Goal: Transaction & Acquisition: Subscribe to service/newsletter

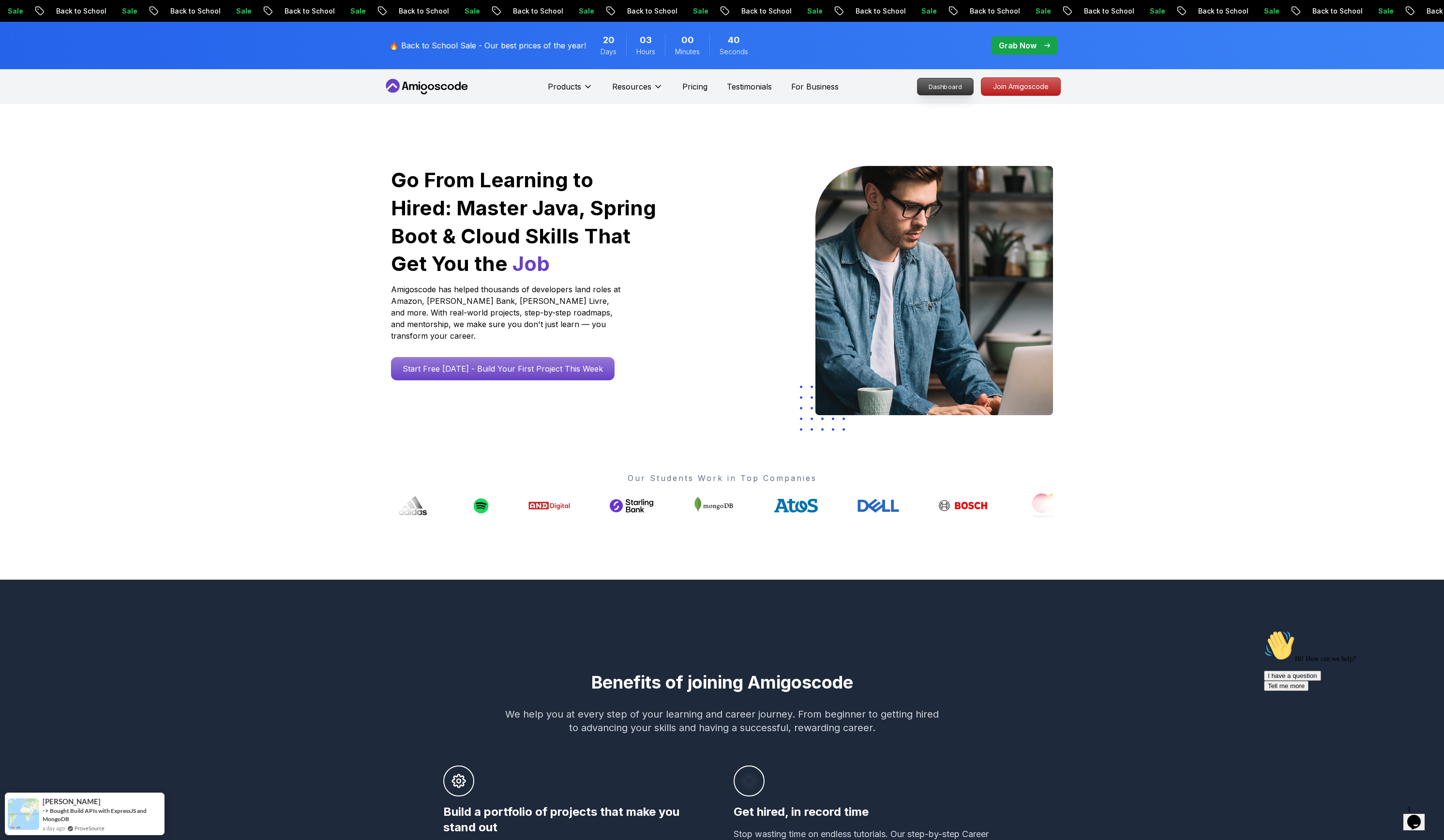
click at [721, 85] on p "Dashboard" at bounding box center [945, 86] width 55 height 16
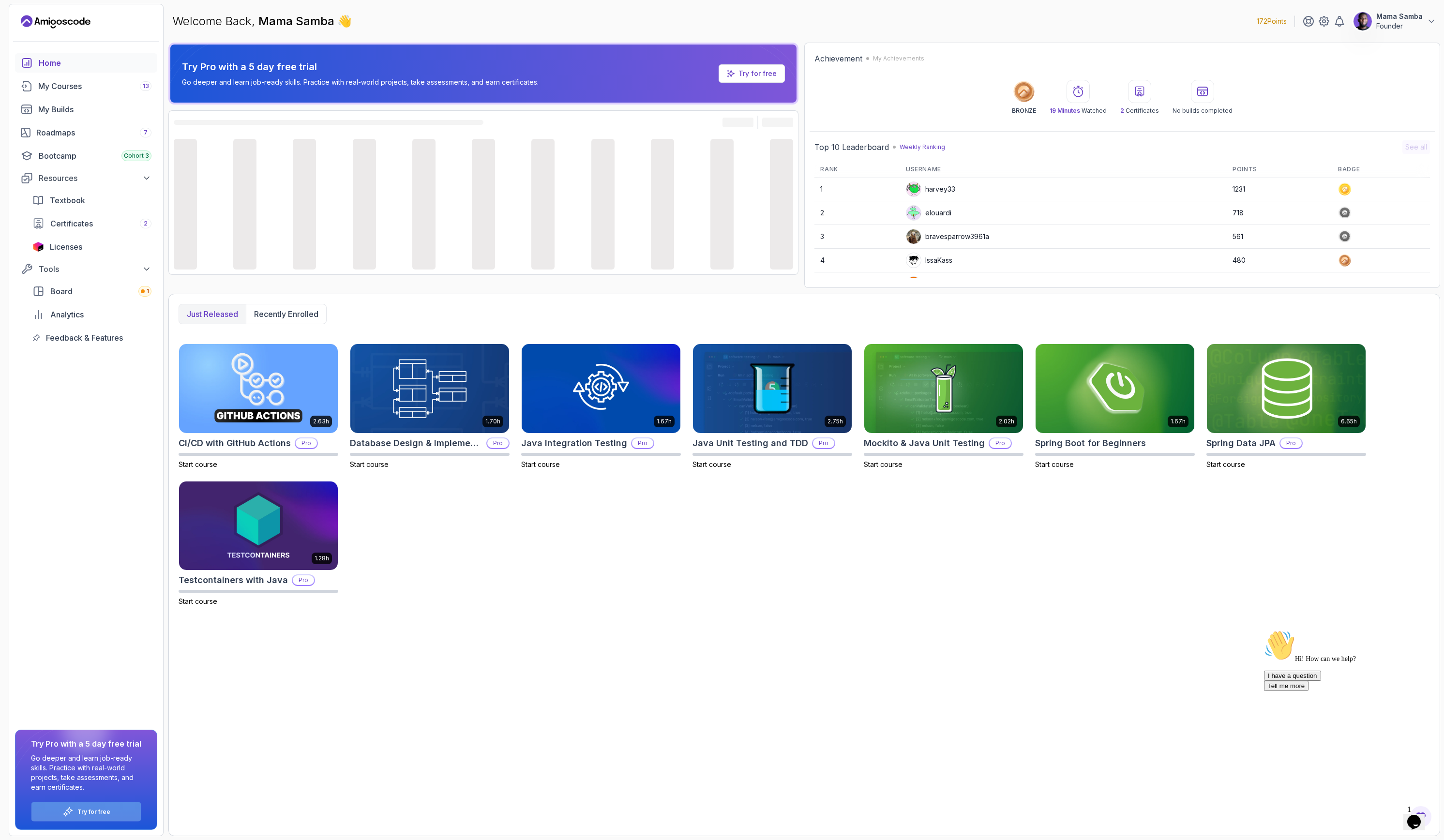
click at [100, 419] on div "Try for free" at bounding box center [86, 811] width 109 height 19
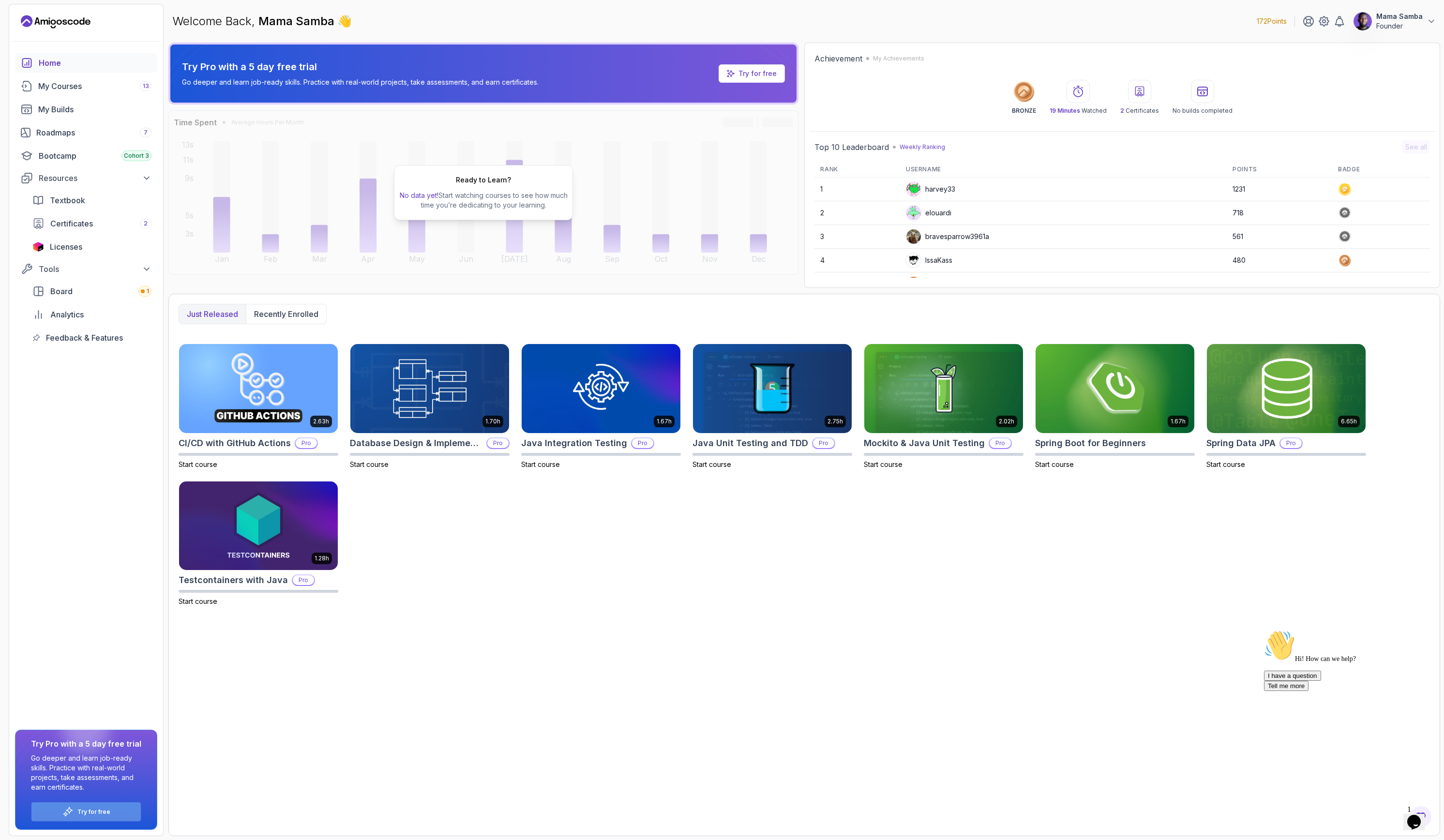
click at [81, 419] on div "Try for free" at bounding box center [86, 811] width 109 height 19
click at [97, 419] on p "Try for free" at bounding box center [94, 812] width 33 height 8
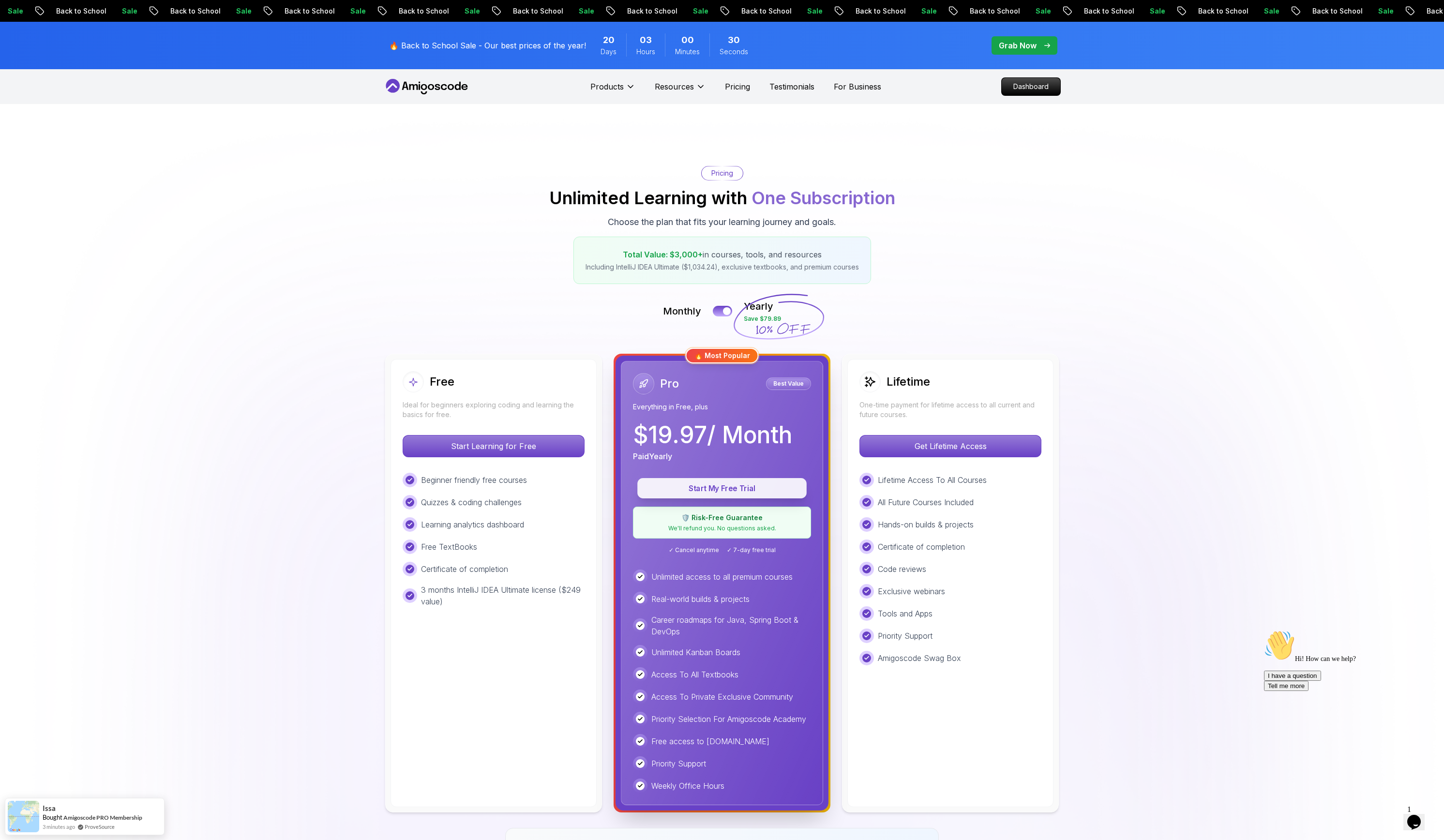
click at [721, 419] on p "Start My Free Trial" at bounding box center [722, 489] width 147 height 11
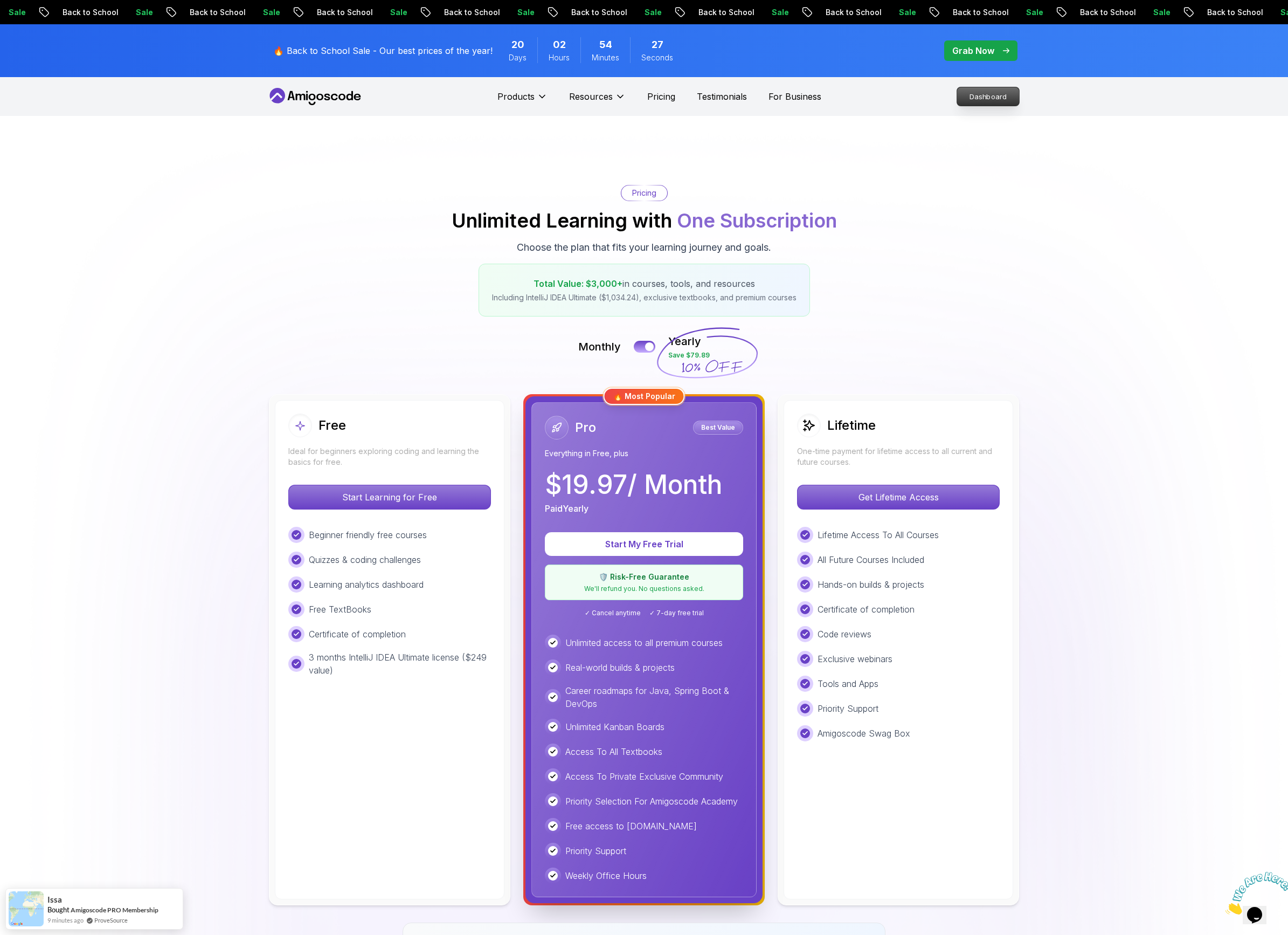
click at [985, 95] on p "Dashboard" at bounding box center [988, 96] width 62 height 18
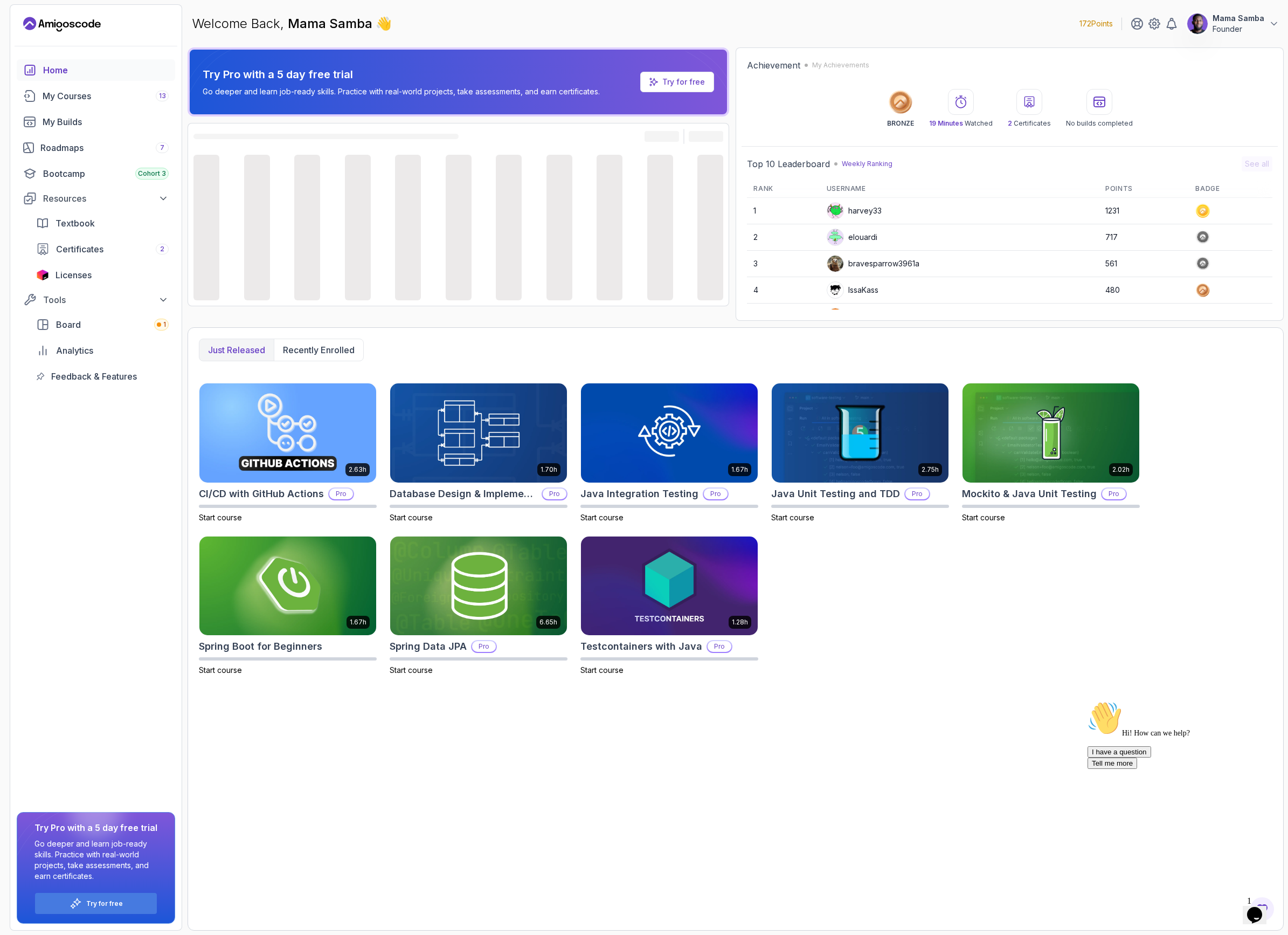
click at [1247, 27] on p "Founder" at bounding box center [1238, 29] width 52 height 11
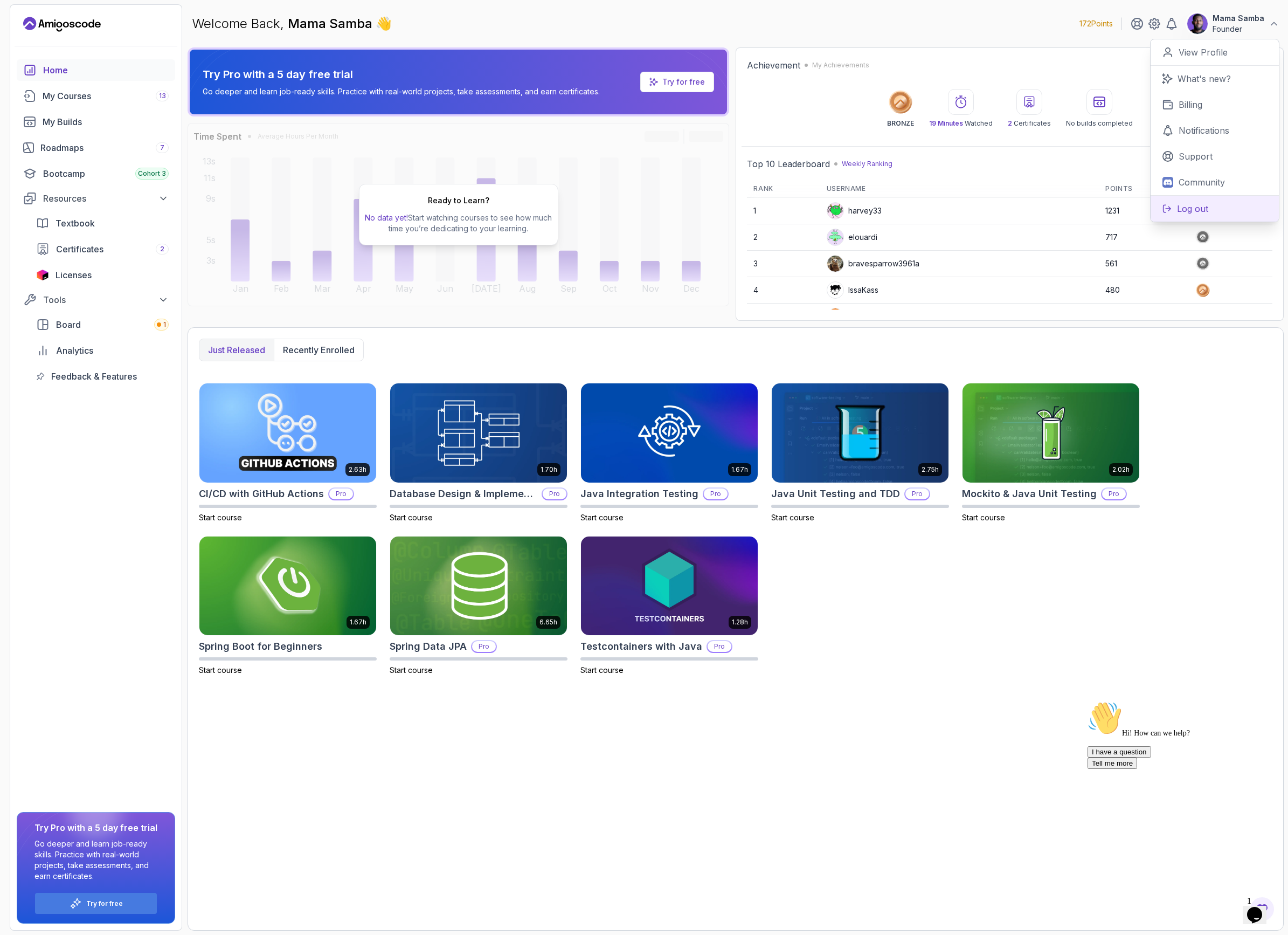
click at [1204, 211] on p "Log out" at bounding box center [1192, 209] width 31 height 13
click at [890, 700] on div "Just released Recently enrolled 2.63h CI/CD with GitHub Actions Pro Start cours…" at bounding box center [735, 629] width 1096 height 603
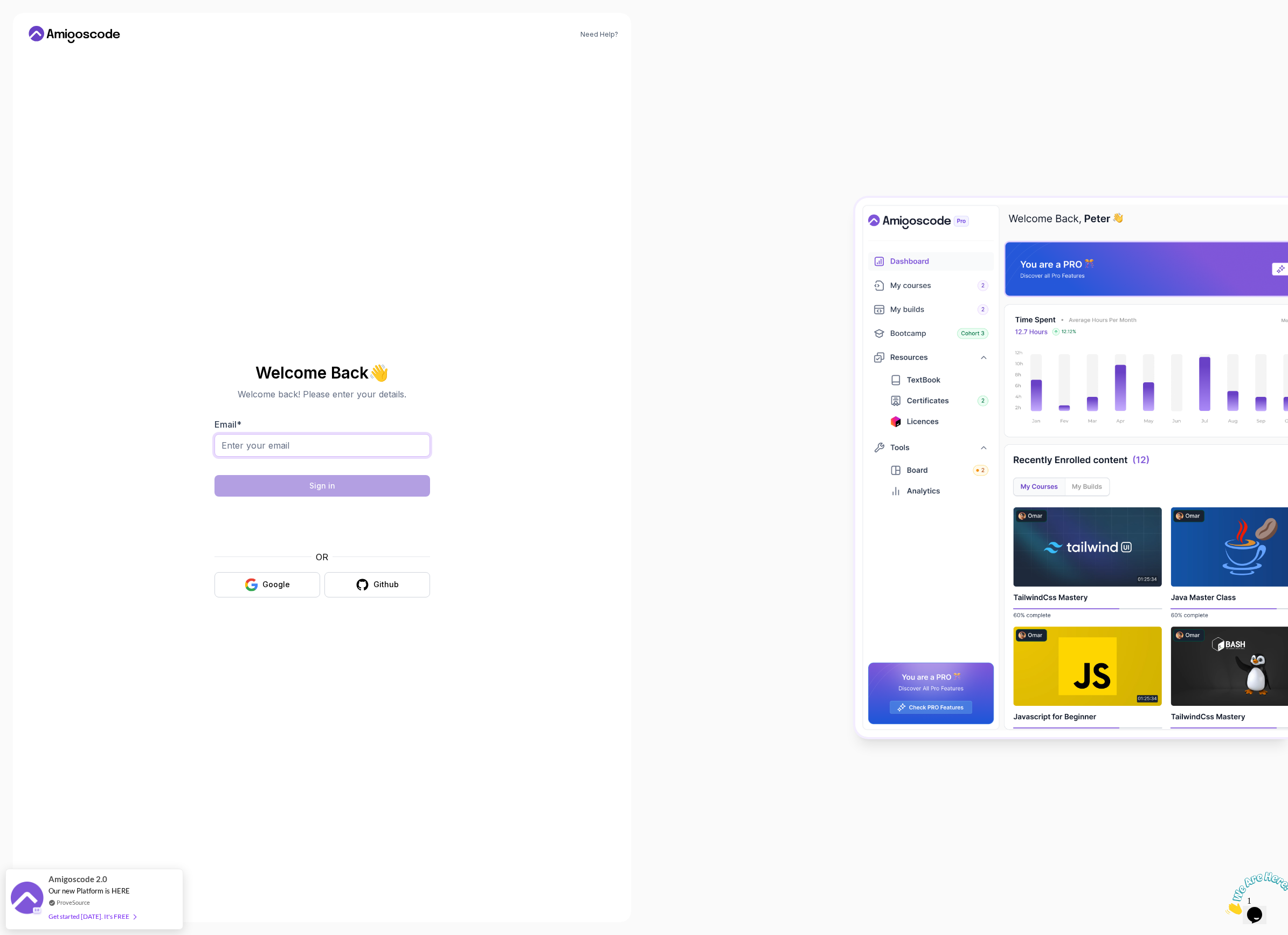
click at [317, 446] on input "Email *" at bounding box center [322, 445] width 215 height 22
type input "nelson+jackes@amigoscode.com"
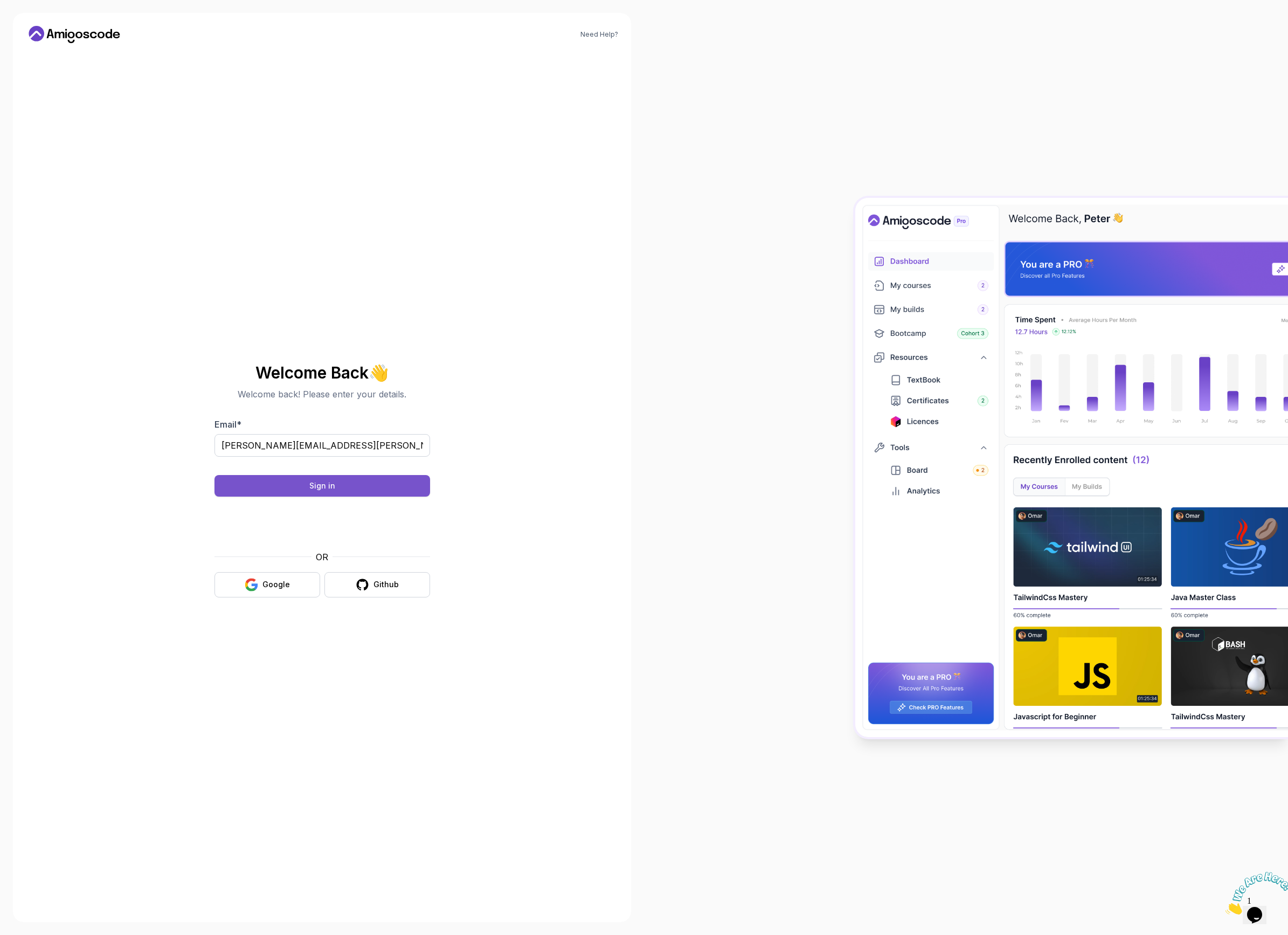
click at [320, 481] on div "Sign in" at bounding box center [322, 485] width 26 height 11
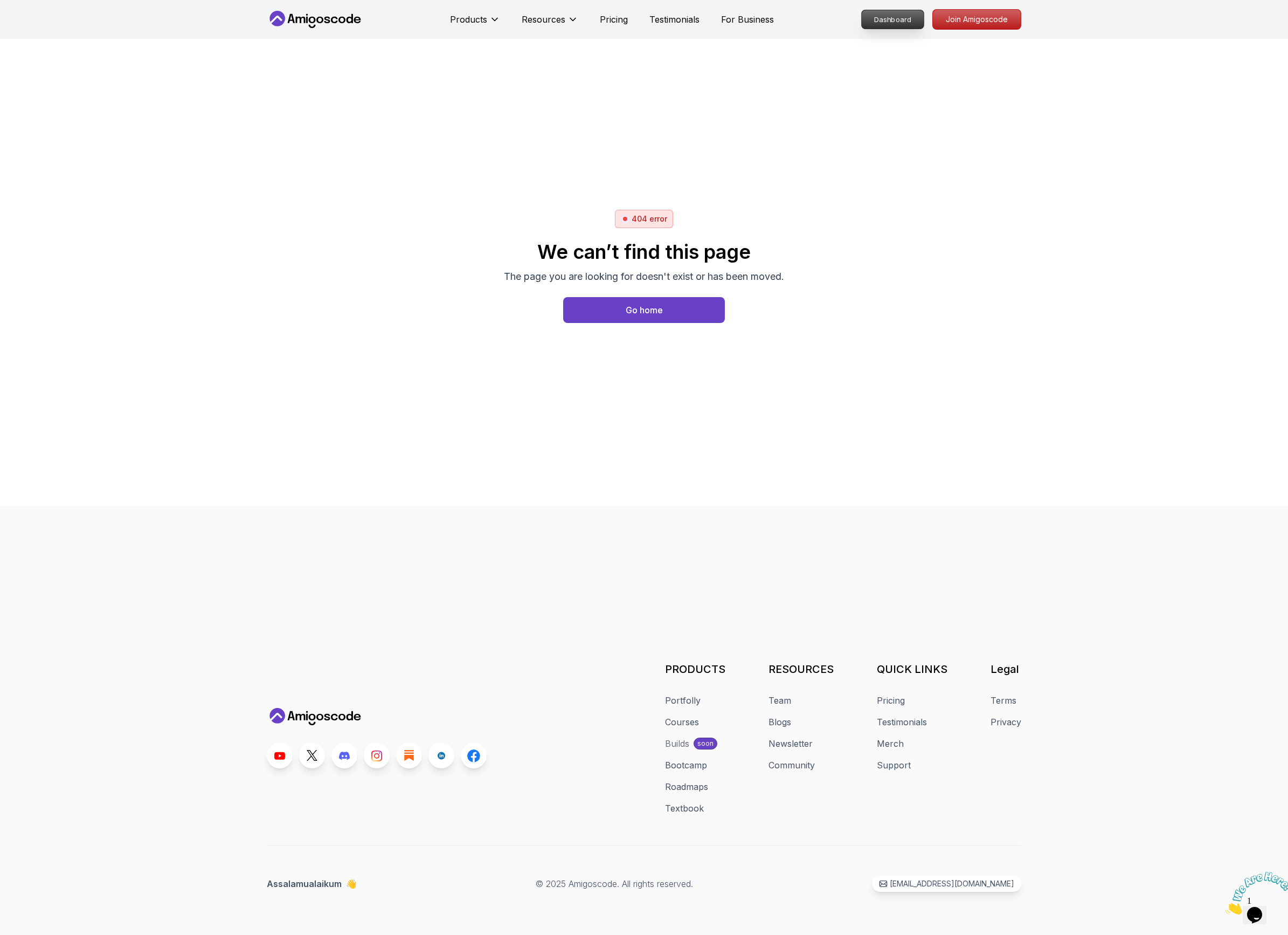
click at [885, 19] on p "Dashboard" at bounding box center [892, 19] width 62 height 18
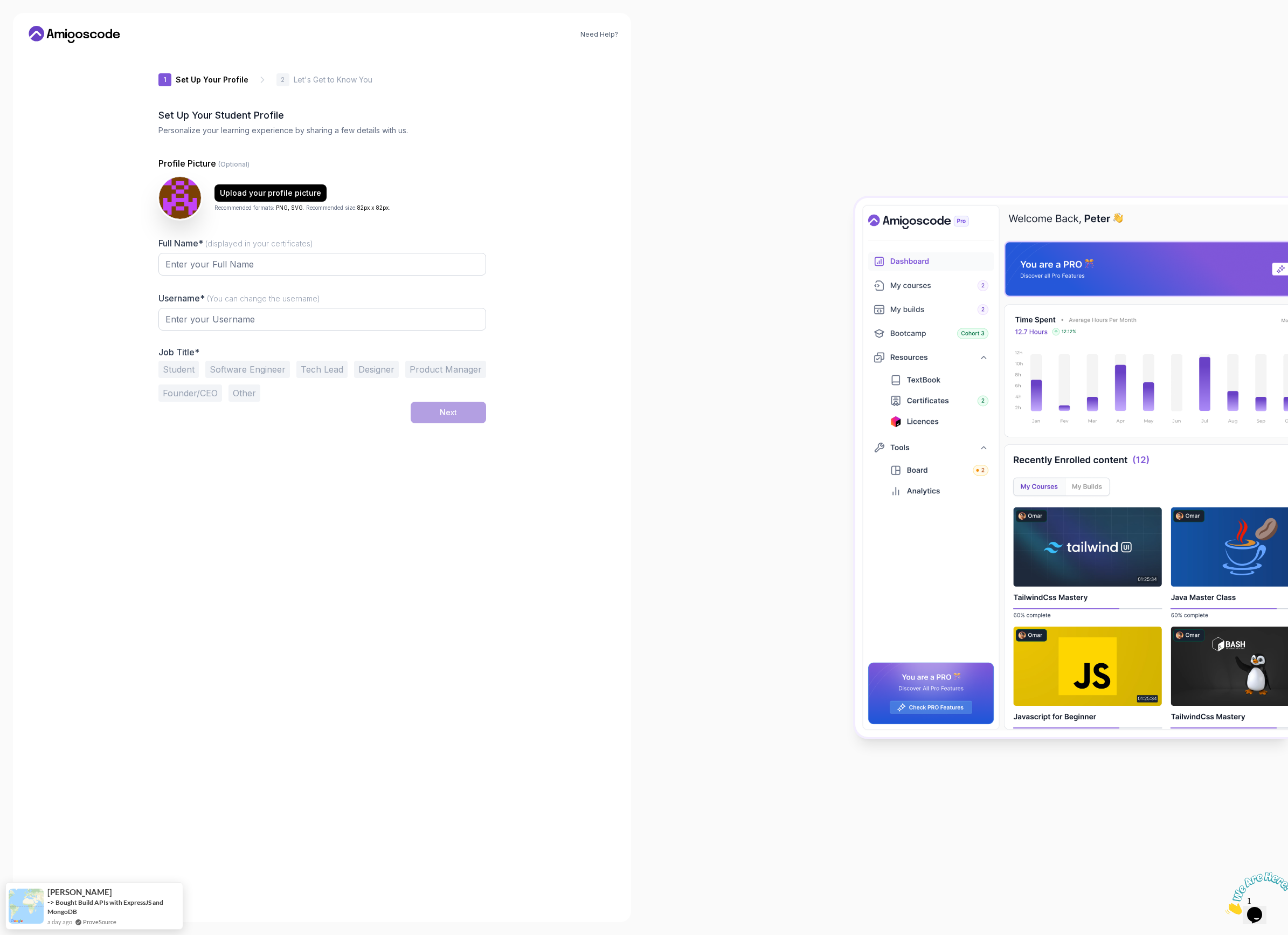
type input "vividbearc5772"
click at [290, 262] on input "Full Name* (displayed in your certificates)" at bounding box center [322, 265] width 328 height 22
type input "Nelson"
click at [185, 374] on button "Student" at bounding box center [179, 370] width 41 height 17
click at [440, 413] on div "Next" at bounding box center [448, 413] width 17 height 11
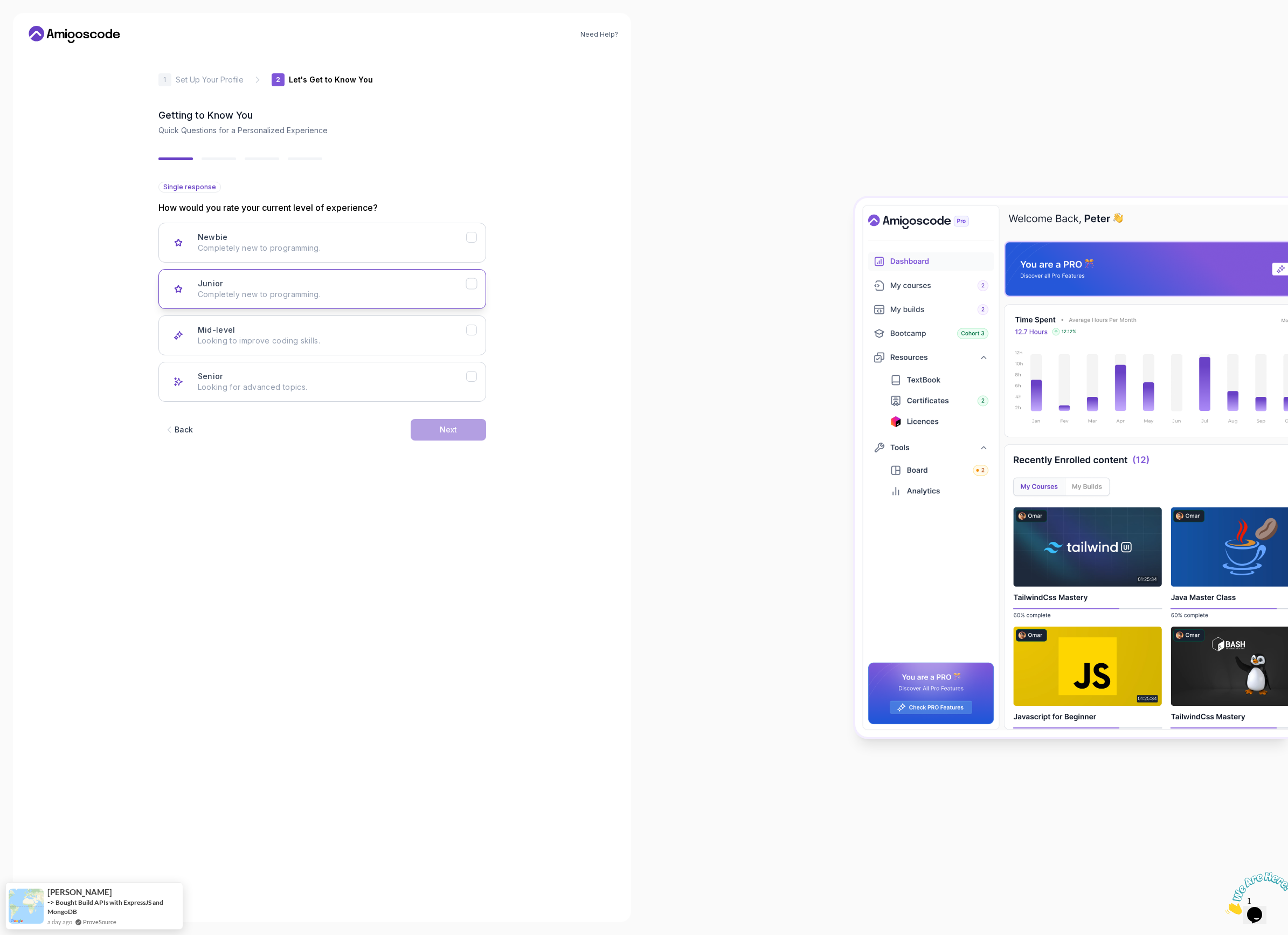
click at [339, 285] on div "Junior Completely new to programming." at bounding box center [332, 289] width 268 height 22
click at [437, 438] on button "Next" at bounding box center [448, 430] width 76 height 22
click at [411, 344] on p "AWS, Docker, Kubernetes" at bounding box center [332, 340] width 268 height 11
click at [418, 420] on button "Next" at bounding box center [448, 430] width 76 height 22
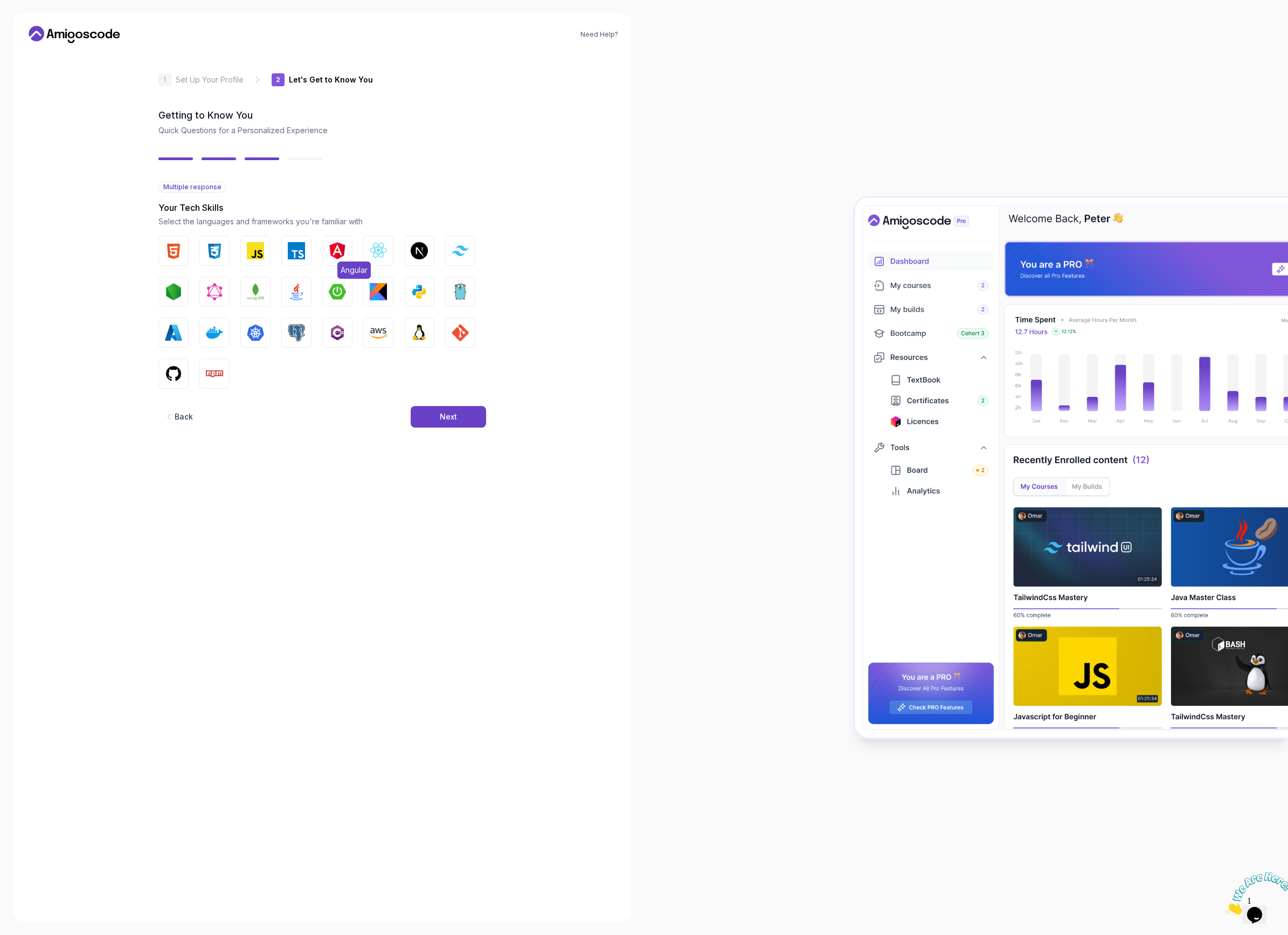
click at [333, 251] on img "button" at bounding box center [338, 251] width 17 height 17
click at [457, 417] on button "Next" at bounding box center [448, 417] width 76 height 22
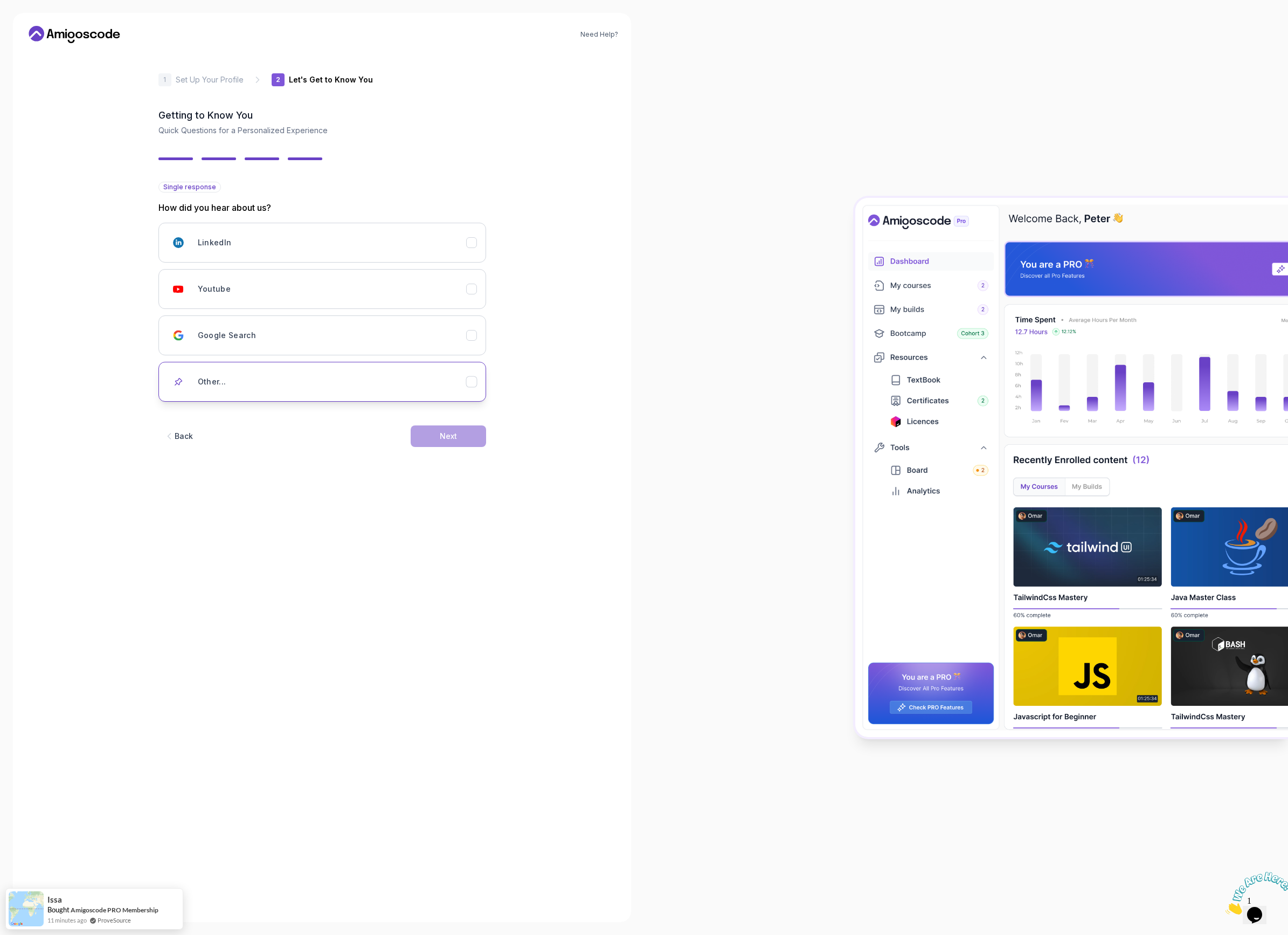
click at [445, 377] on div "Other..." at bounding box center [332, 382] width 268 height 22
click at [366, 322] on button "Google Search" at bounding box center [322, 335] width 328 height 40
click at [430, 428] on button "Next" at bounding box center [448, 436] width 76 height 22
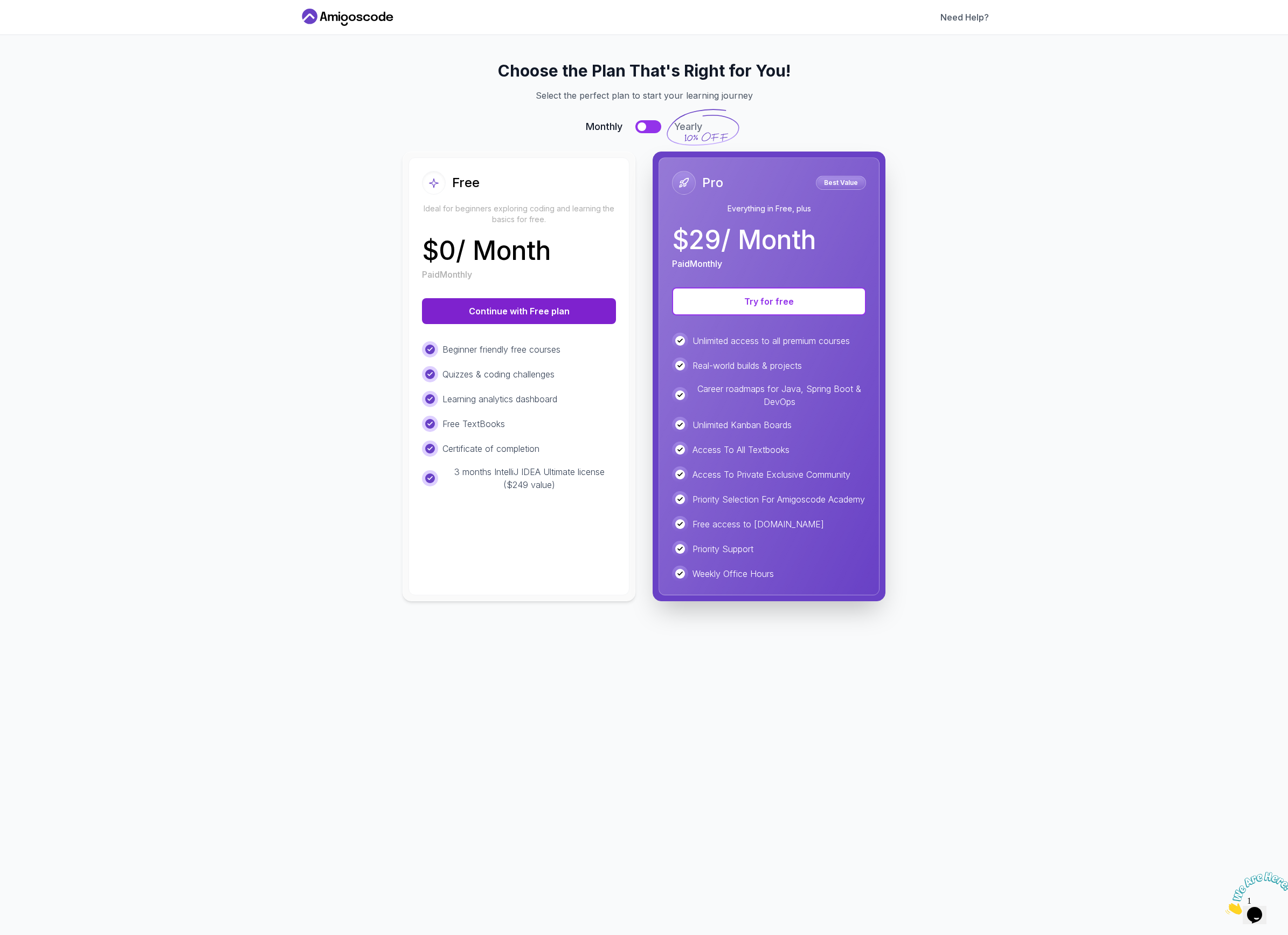
click at [491, 309] on button "Continue with Free plan" at bounding box center [519, 310] width 194 height 26
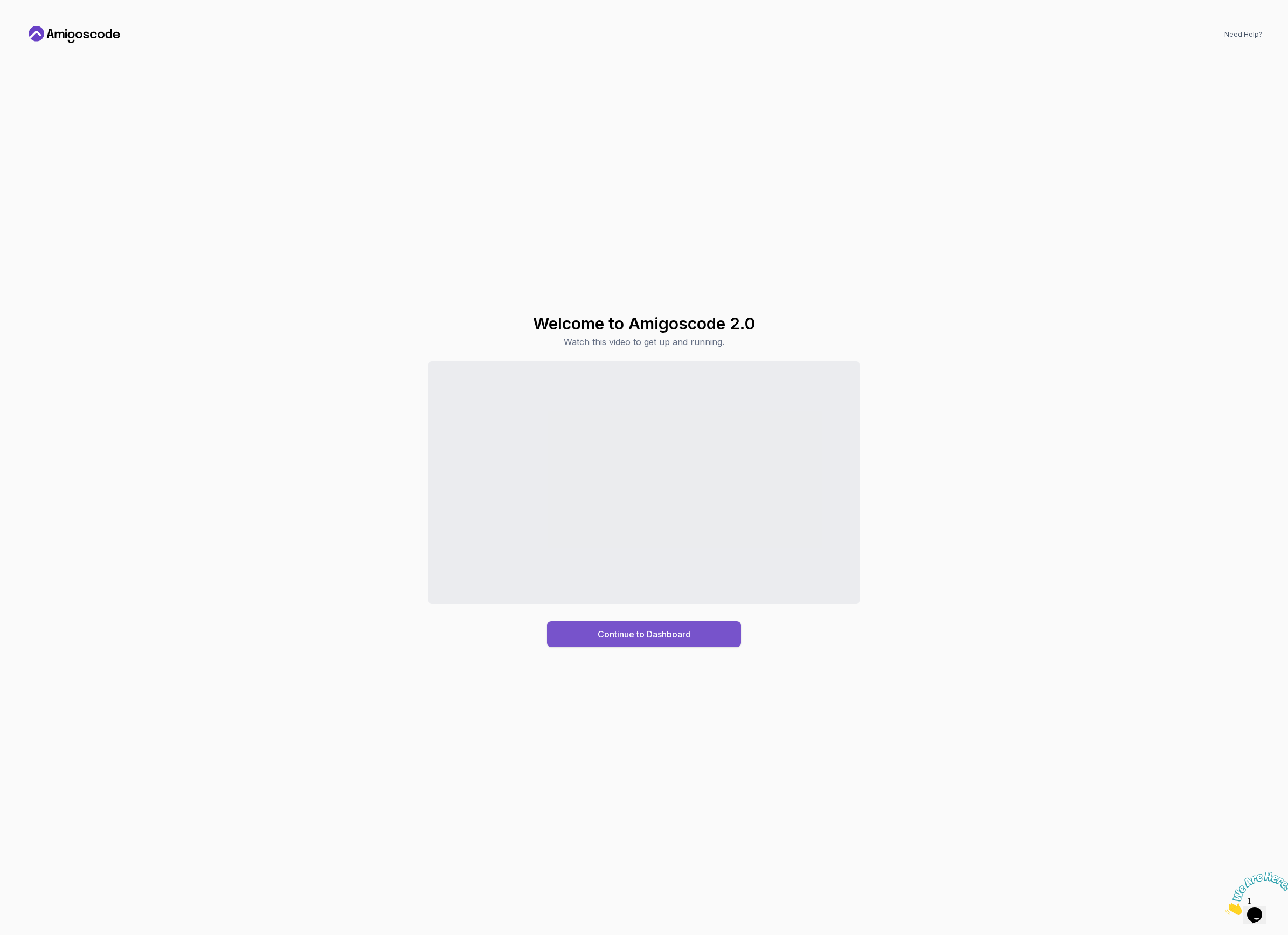
click at [631, 640] on div "Continue to Dashboard" at bounding box center [644, 634] width 93 height 13
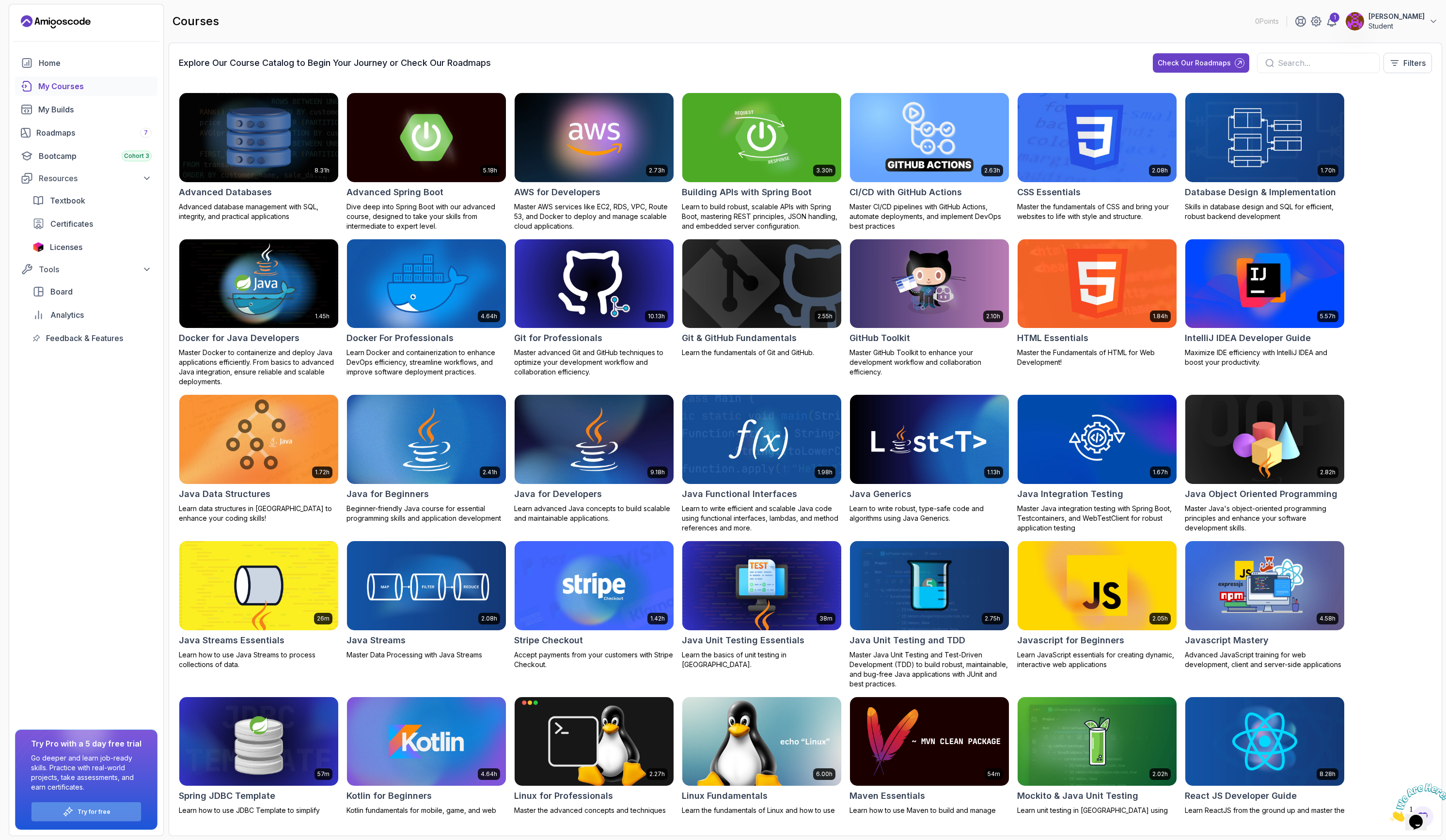
click at [97, 806] on div "Try for free" at bounding box center [86, 812] width 109 height 19
click at [78, 818] on div "Try for free" at bounding box center [86, 812] width 109 height 19
click at [81, 809] on p "Try for free" at bounding box center [94, 812] width 33 height 8
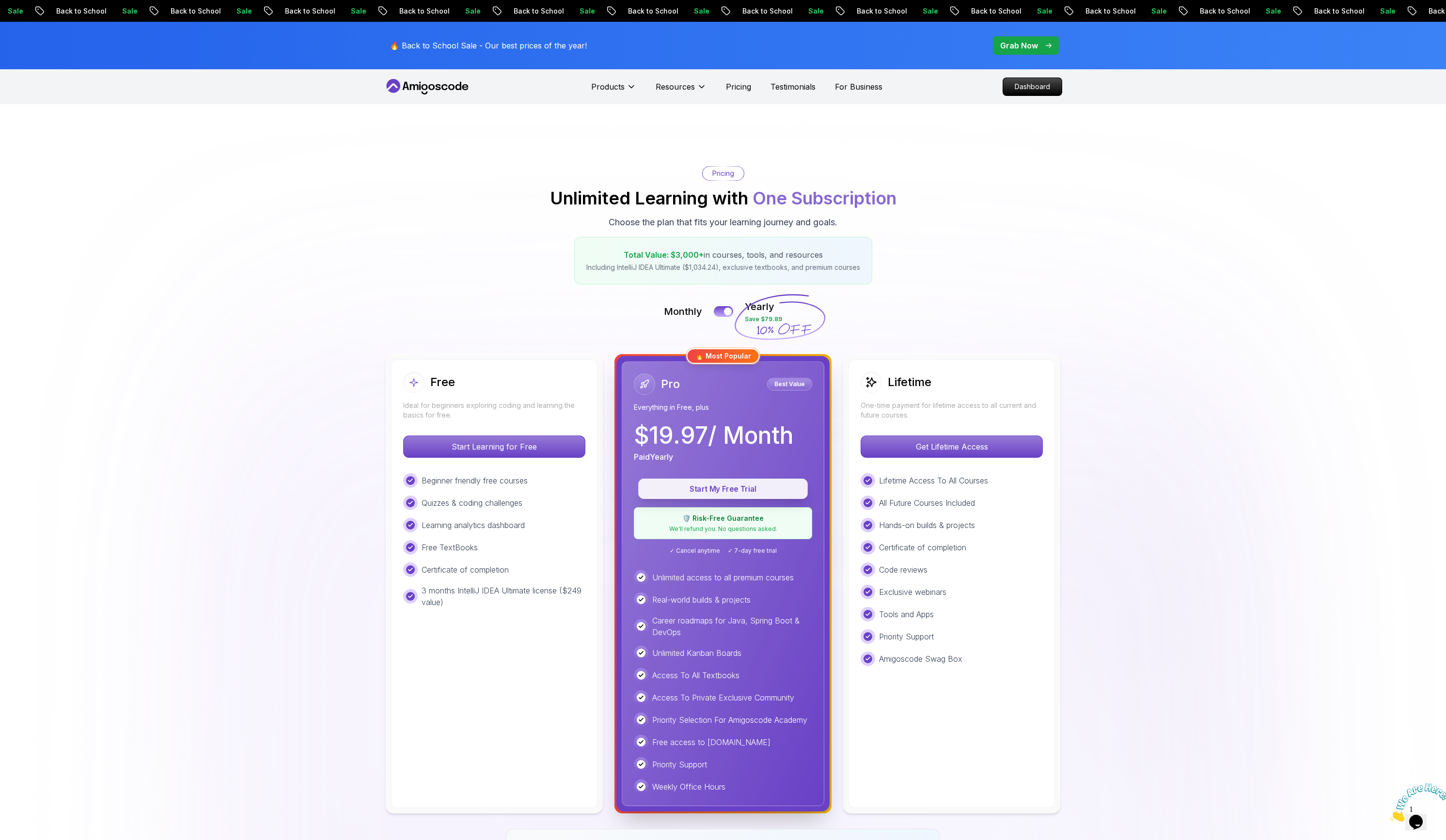
click at [726, 484] on p "Start My Free Trial" at bounding box center [723, 489] width 147 height 11
click at [717, 487] on p "Start My Free Trial" at bounding box center [723, 489] width 147 height 11
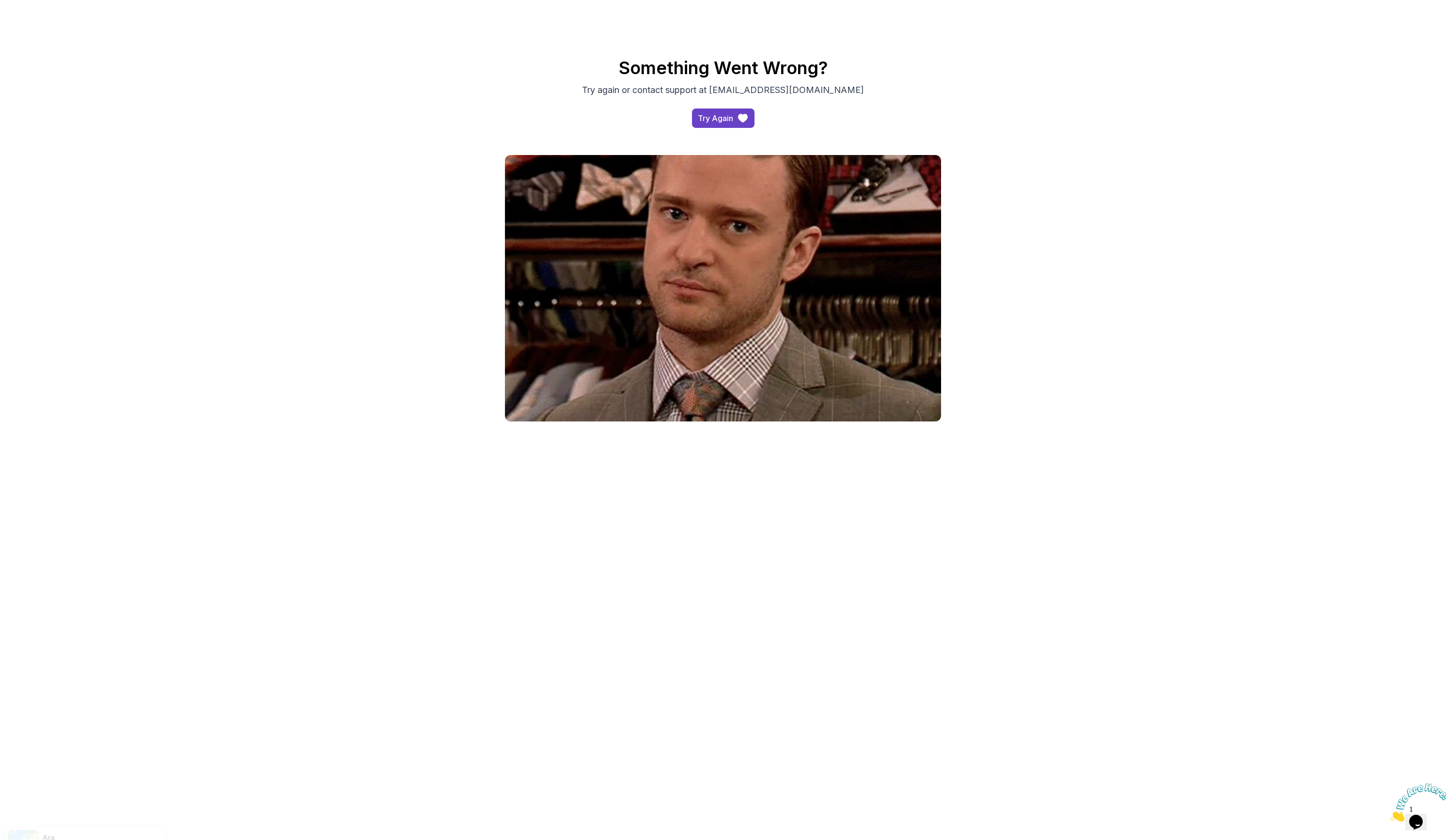
click at [402, 141] on div "Something Went Wrong? Try again or contact support at [EMAIL_ADDRESS][DOMAIN_NA…" at bounding box center [723, 234] width 679 height 375
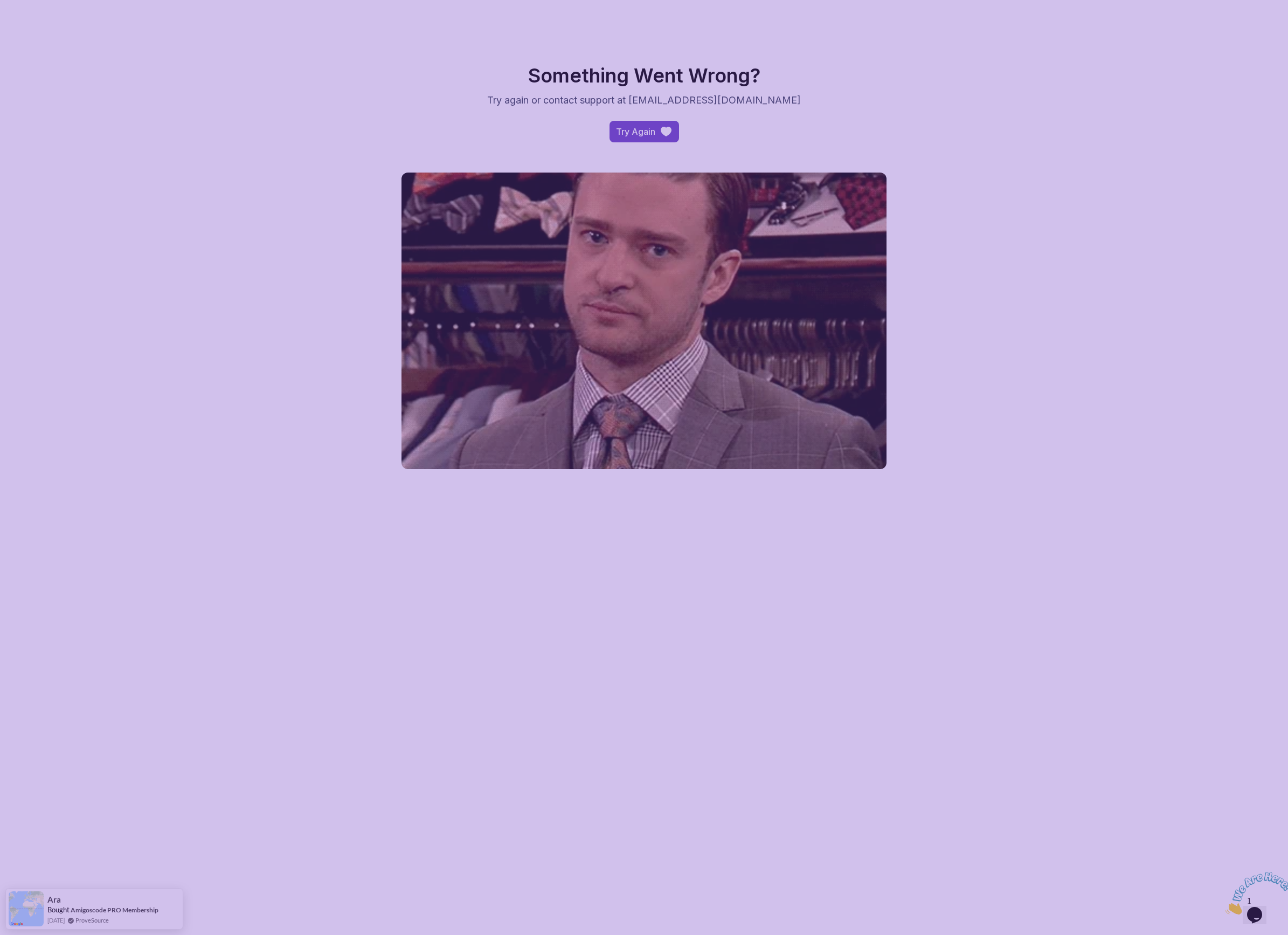
click at [801, 375] on body "Something Went Wrong? Try again or contact support at [EMAIL_ADDRESS][DOMAIN_NA…" at bounding box center [644, 260] width 1288 height 521
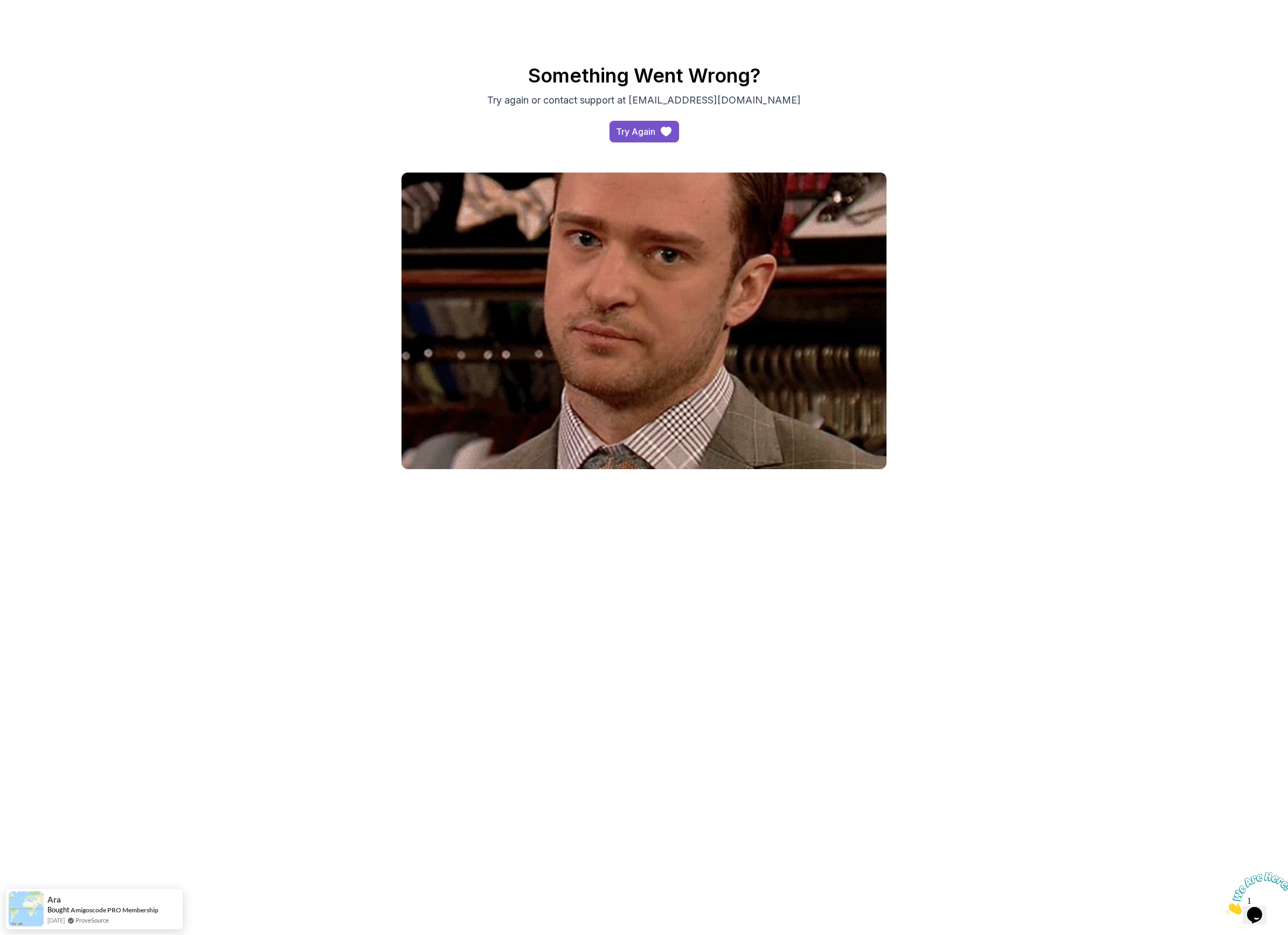
click at [634, 128] on div "Try Again" at bounding box center [636, 131] width 39 height 13
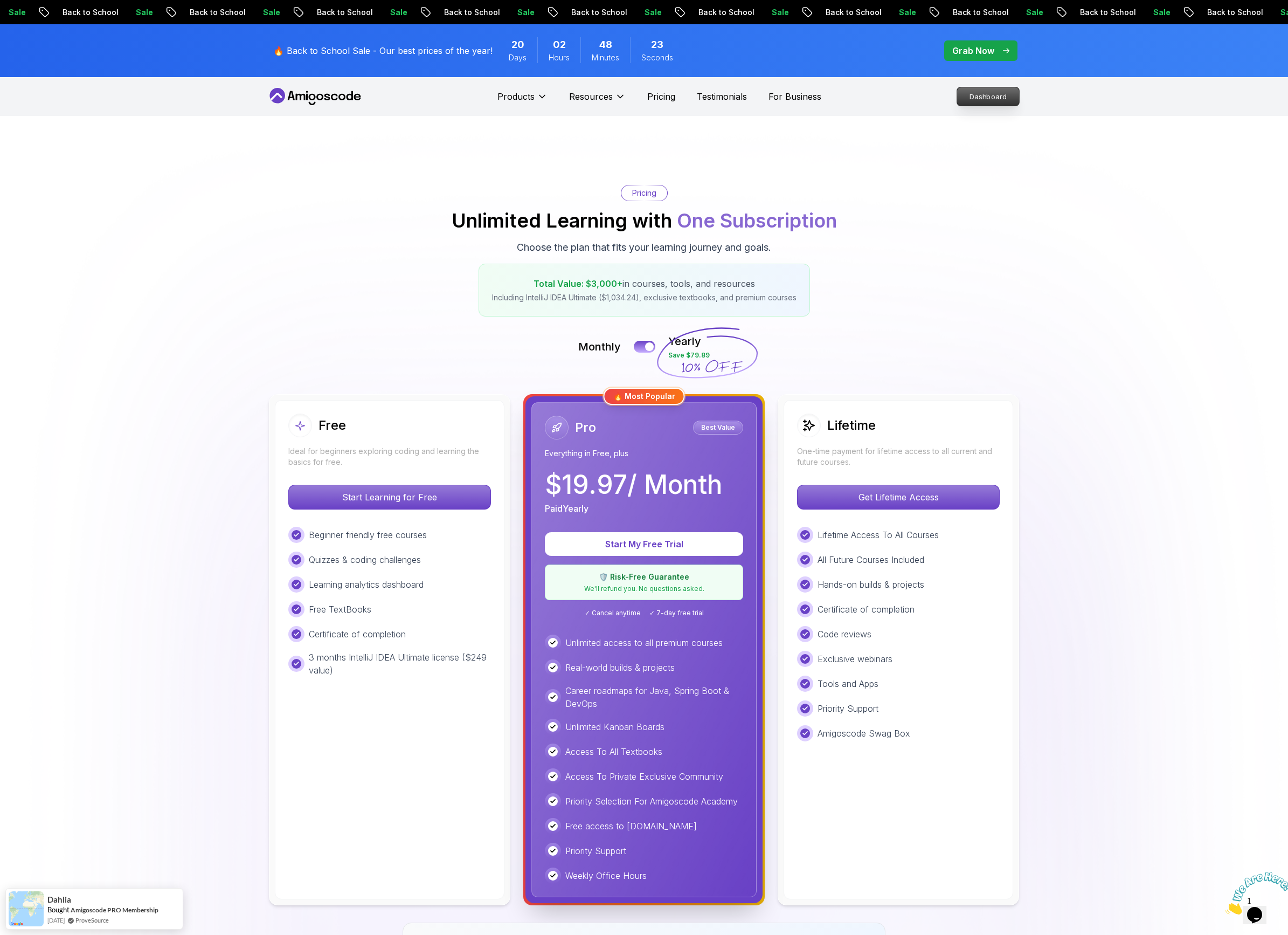
click at [998, 102] on p "Dashboard" at bounding box center [988, 96] width 62 height 18
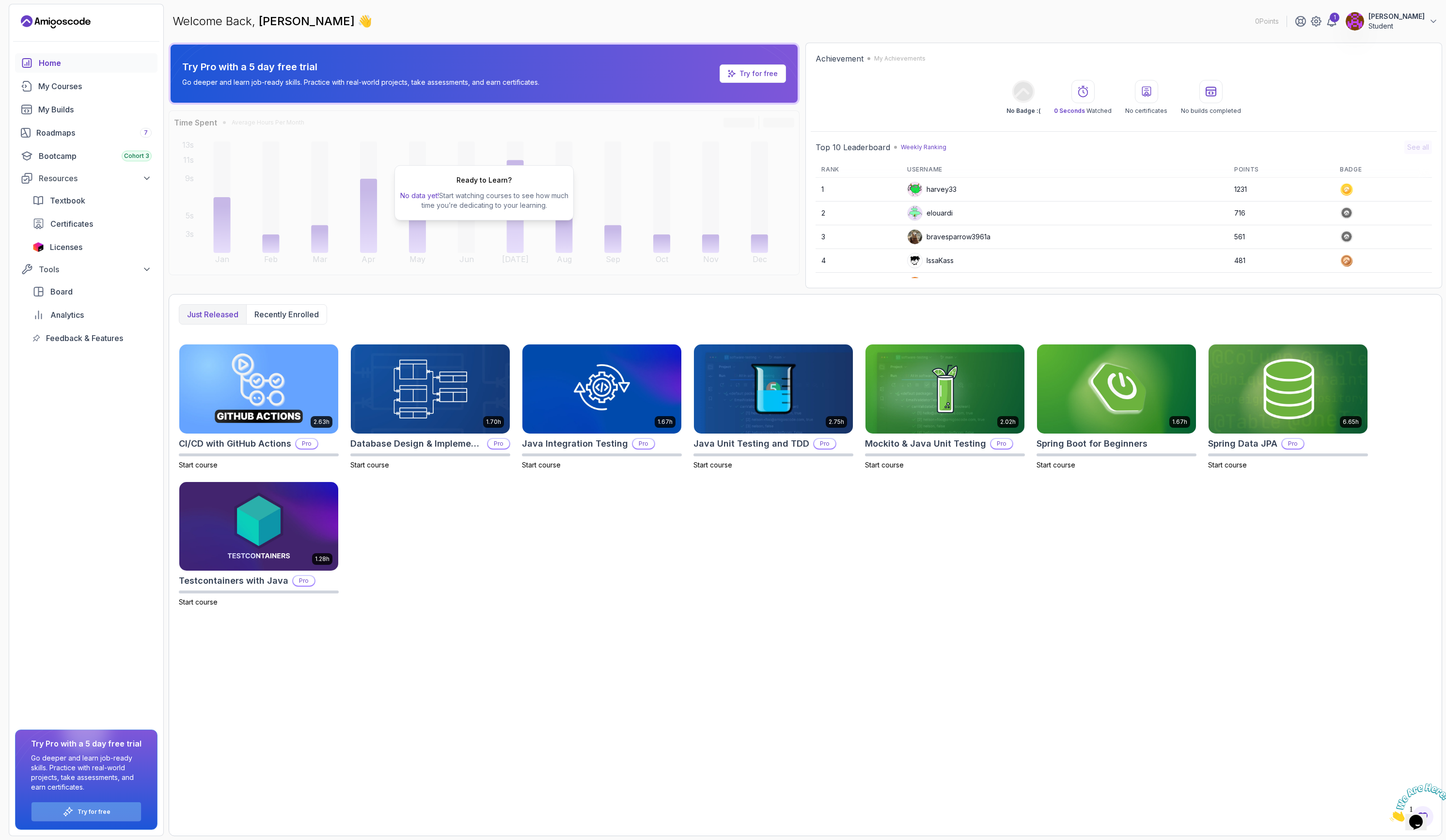
click at [89, 811] on p "Try for free" at bounding box center [94, 812] width 33 height 8
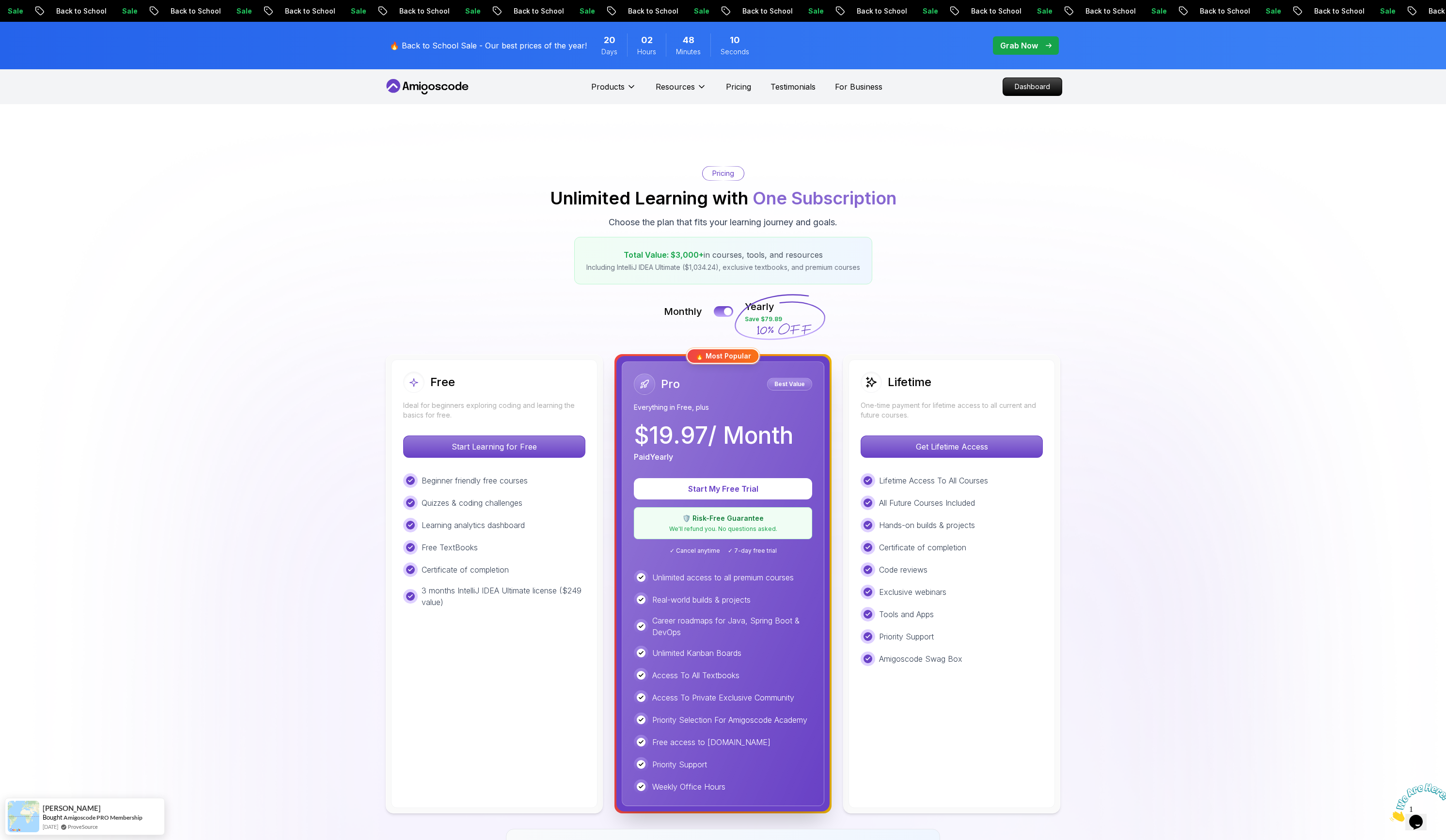
click at [446, 85] on icon at bounding box center [444, 87] width 6 height 6
